Goal: Task Accomplishment & Management: Manage account settings

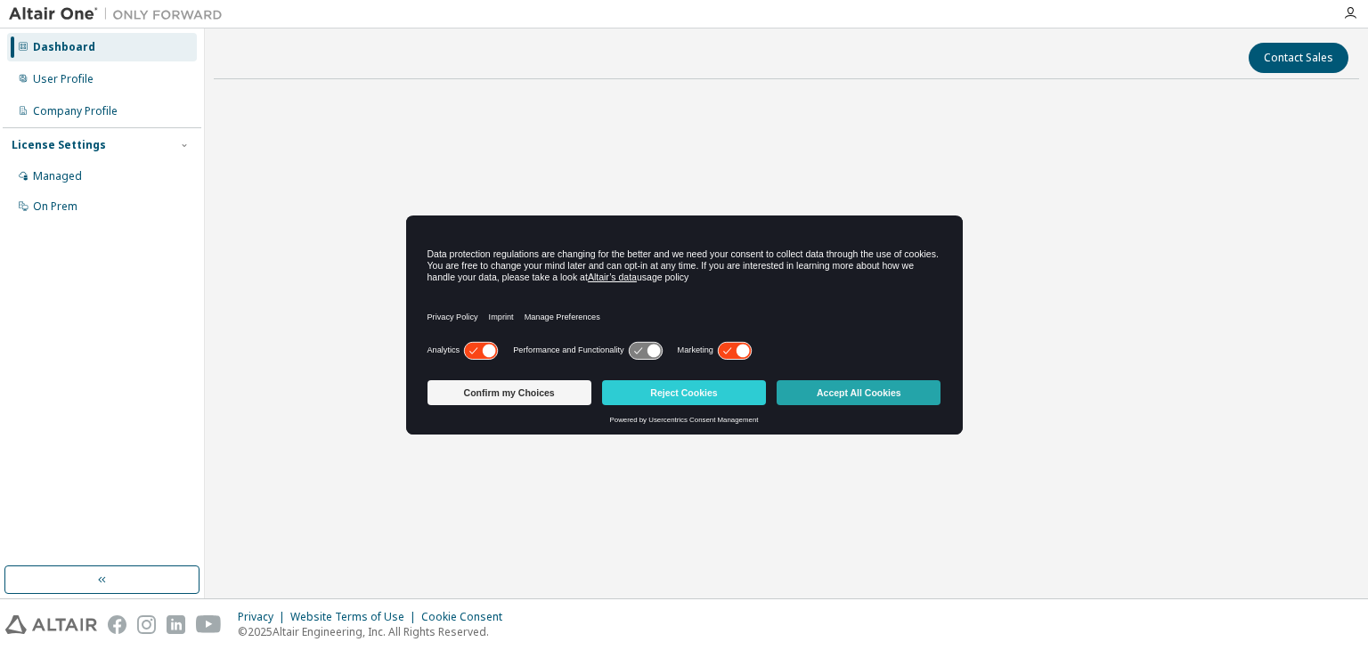
click at [872, 386] on button "Accept All Cookies" at bounding box center [858, 392] width 164 height 25
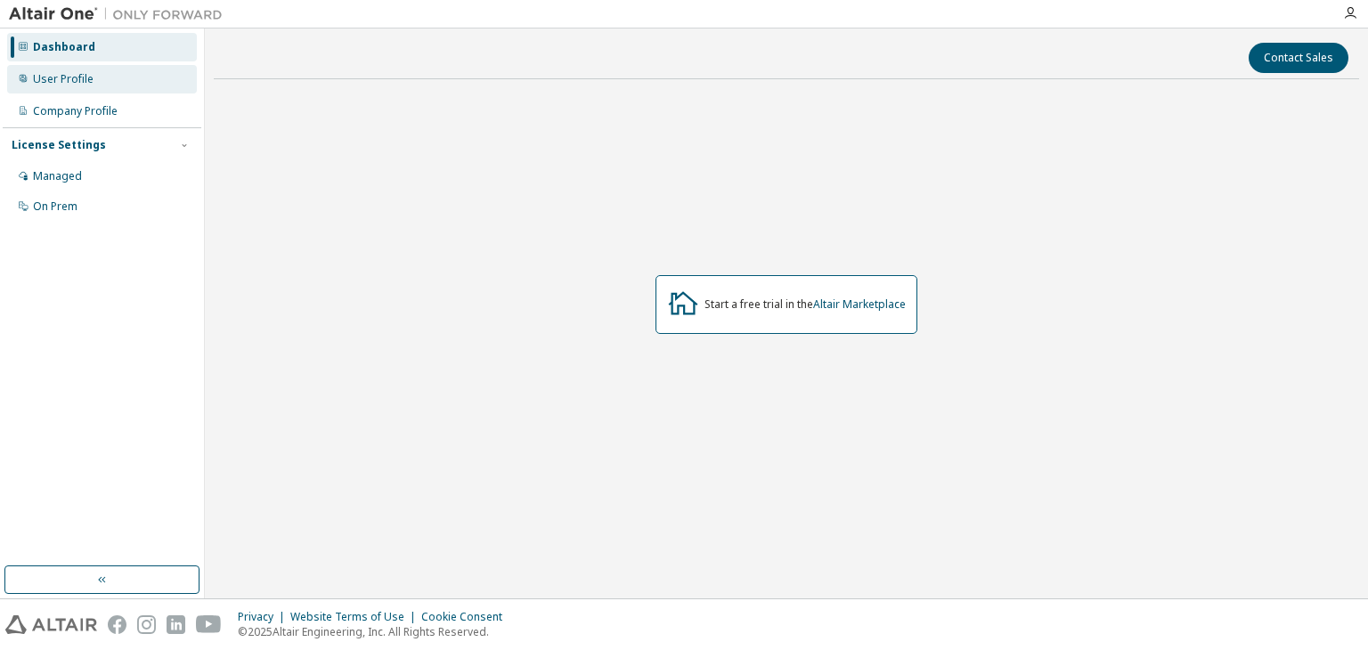
click at [106, 90] on div "User Profile" at bounding box center [102, 79] width 190 height 28
